Goal: Check status: Check status

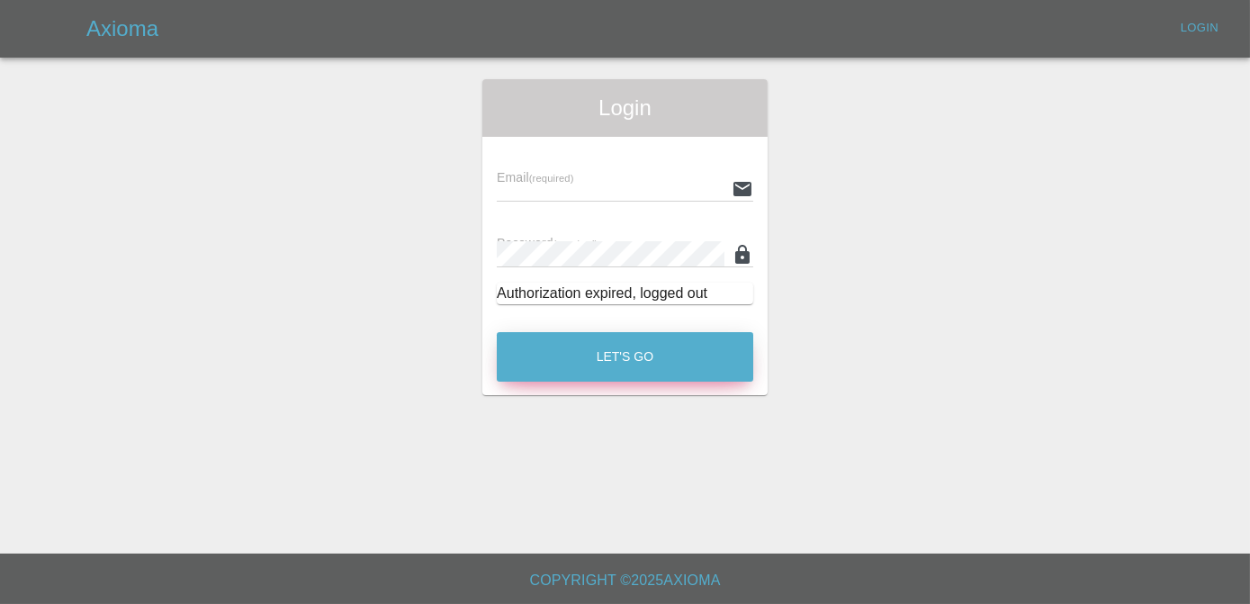
type input "[PERSON_NAME][EMAIL_ADDRESS][DOMAIN_NAME]"
click at [660, 364] on button "Let's Go" at bounding box center [625, 356] width 256 height 49
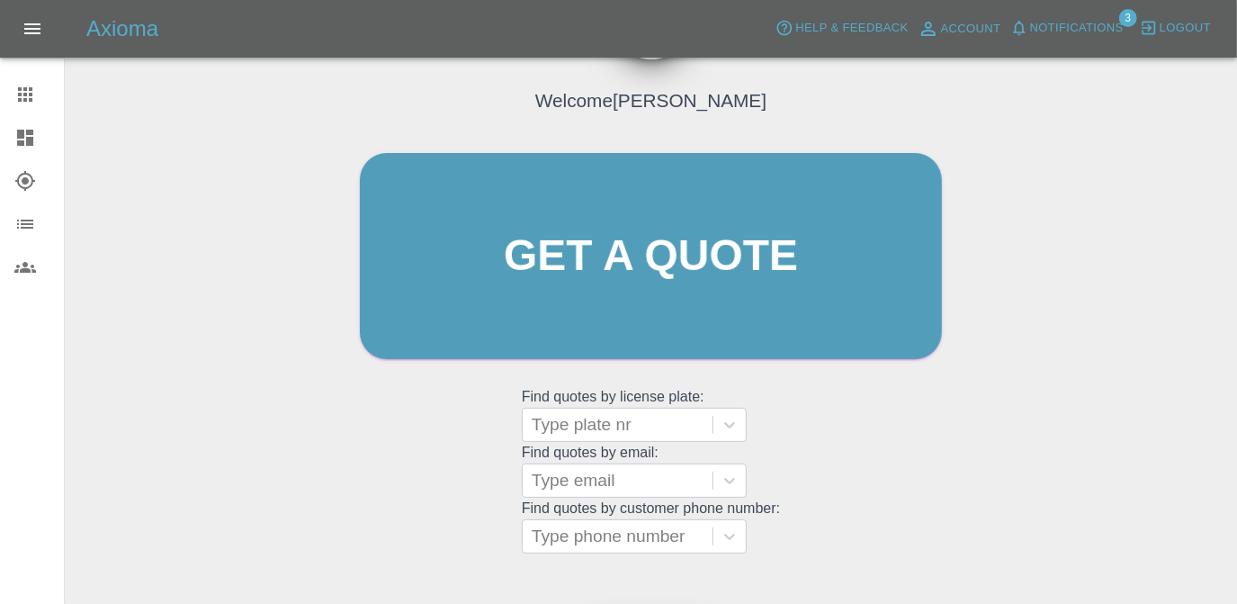
scroll to position [238, 0]
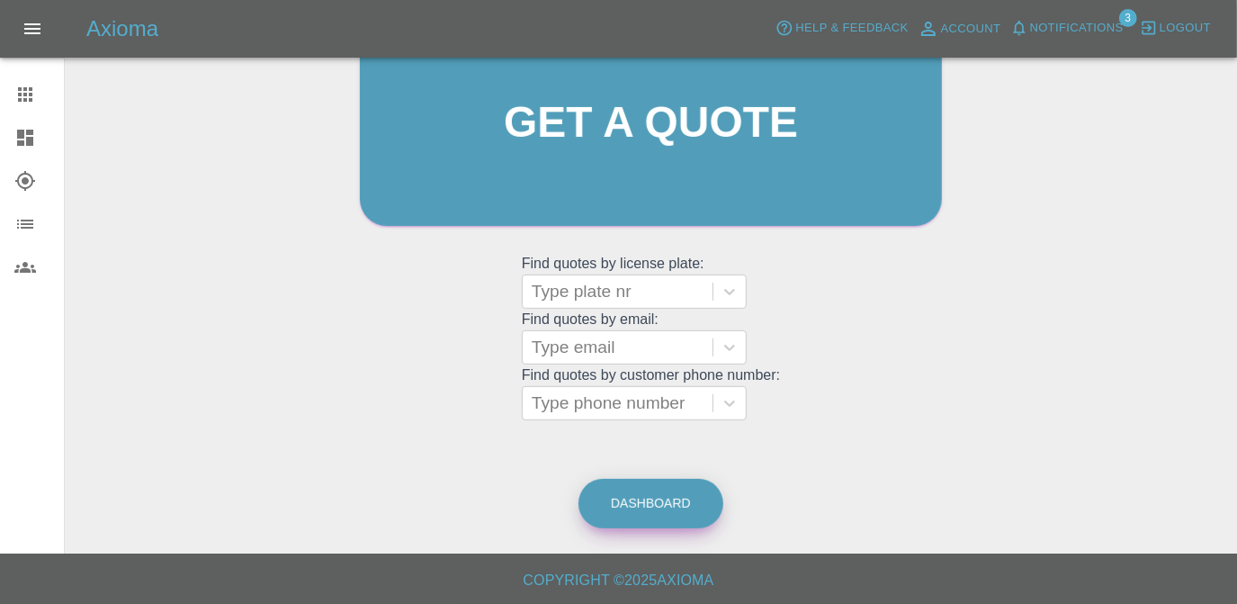
click at [678, 512] on link "Dashboard" at bounding box center [651, 503] width 145 height 49
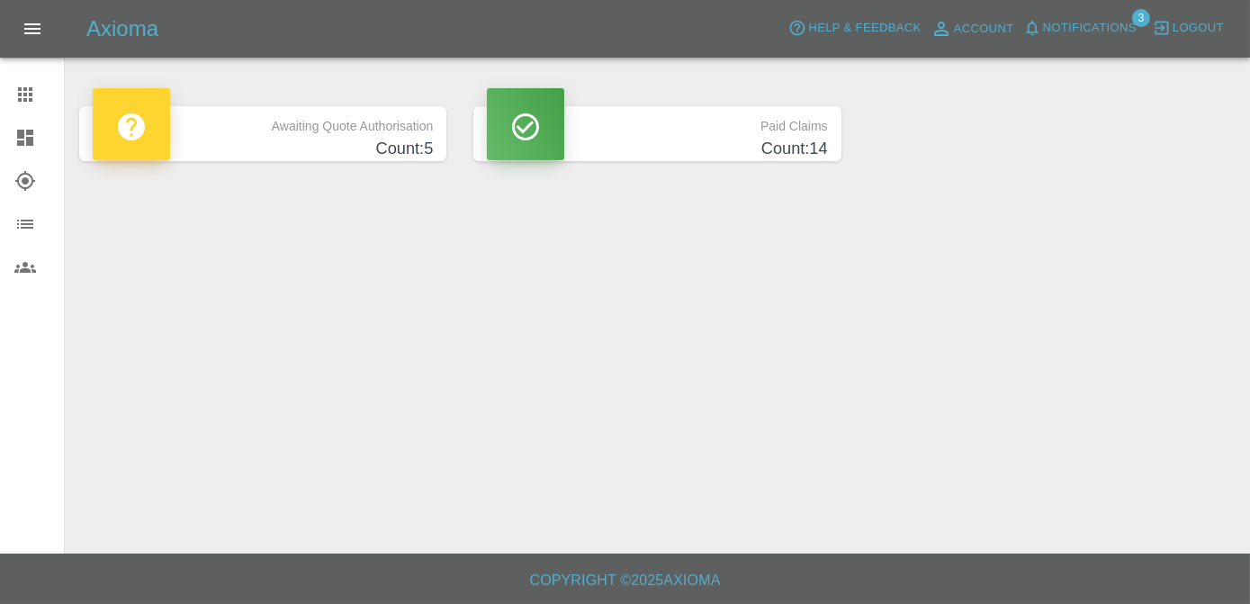
click at [376, 116] on p "Awaiting Quote Authorisation" at bounding box center [263, 121] width 340 height 31
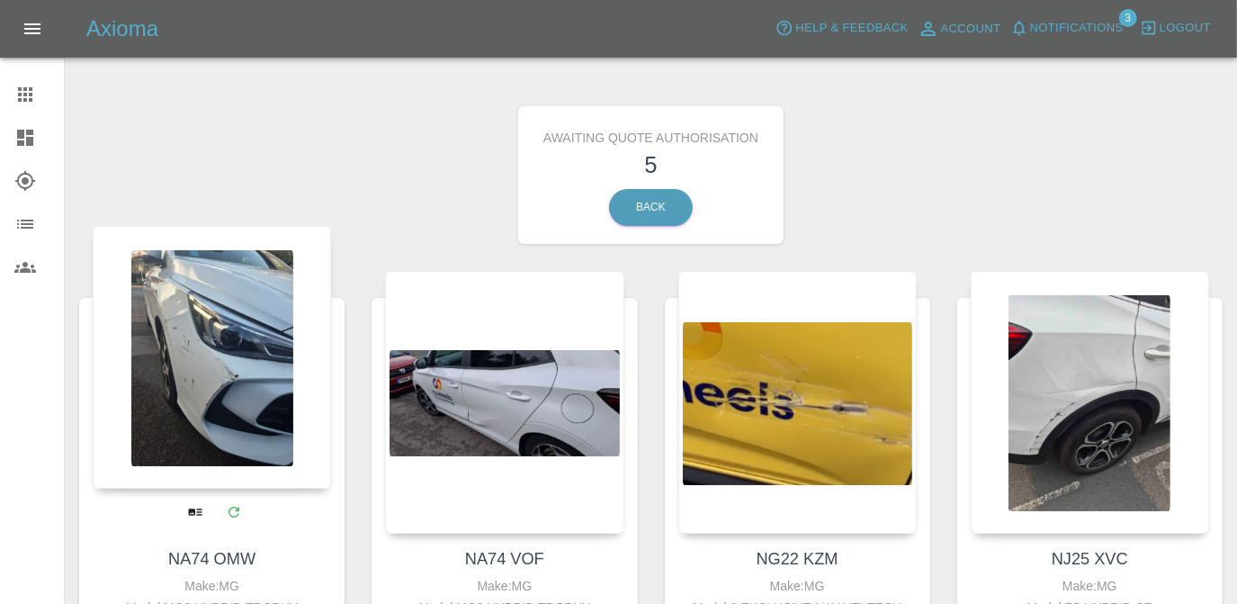
click at [281, 407] on div at bounding box center [212, 357] width 238 height 263
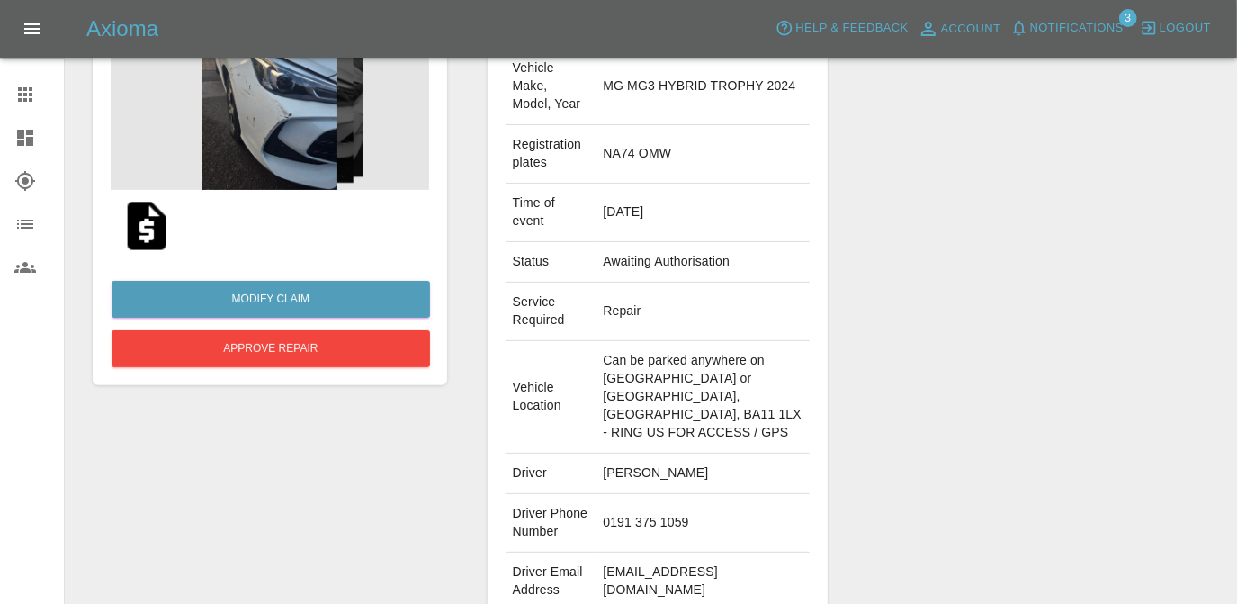
scroll to position [163, 0]
